Goal: Transaction & Acquisition: Purchase product/service

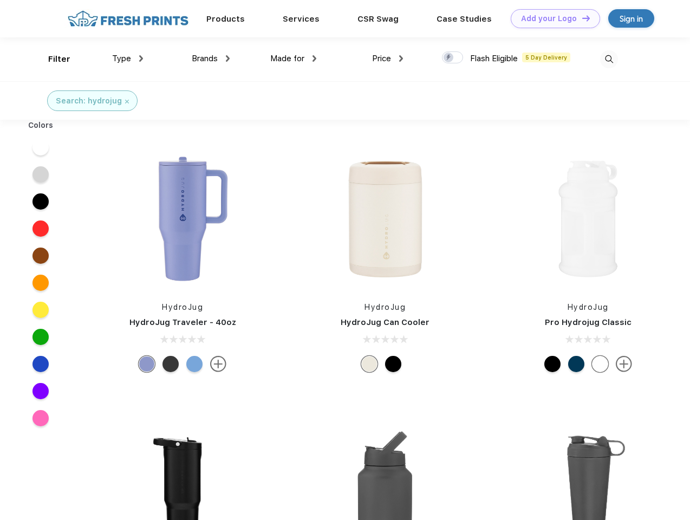
click at [552, 18] on link "Add your Logo Design Tool" at bounding box center [555, 18] width 89 height 19
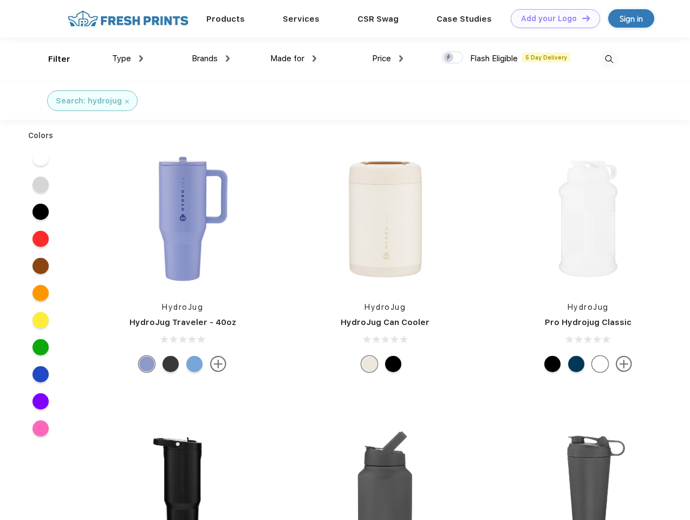
click at [0, 0] on div "Design Tool" at bounding box center [0, 0] width 0 height 0
click at [581, 18] on link "Add your Logo Design Tool" at bounding box center [555, 18] width 89 height 19
click at [52, 59] on div "Filter" at bounding box center [59, 59] width 22 height 12
click at [128, 59] on span "Type" at bounding box center [121, 59] width 19 height 10
click at [211, 59] on span "Brands" at bounding box center [205, 59] width 26 height 10
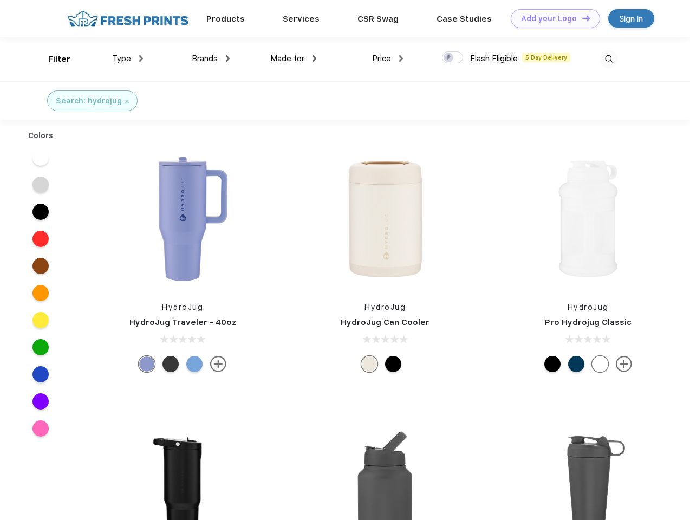
click at [294, 59] on span "Made for" at bounding box center [287, 59] width 34 height 10
click at [388, 59] on span "Price" at bounding box center [381, 59] width 19 height 10
click at [453, 58] on div at bounding box center [452, 57] width 21 height 12
click at [449, 58] on input "checkbox" at bounding box center [445, 54] width 7 height 7
click at [609, 59] on img at bounding box center [609, 59] width 18 height 18
